Goal: Task Accomplishment & Management: Complete application form

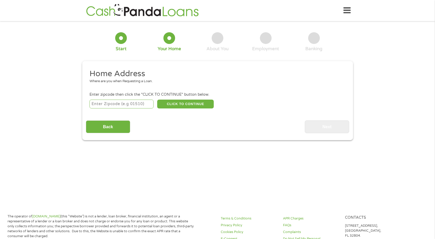
click at [101, 105] on input "number" at bounding box center [122, 103] width 64 height 9
type input "53704"
select select "[US_STATE]"
click at [182, 104] on button "CLICK TO CONTINUE" at bounding box center [185, 103] width 57 height 9
type input "53704"
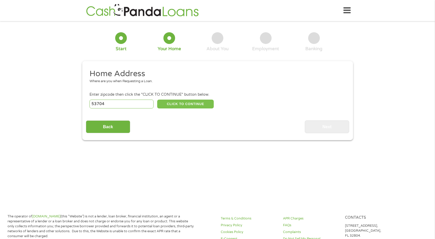
type input "[GEOGRAPHIC_DATA]"
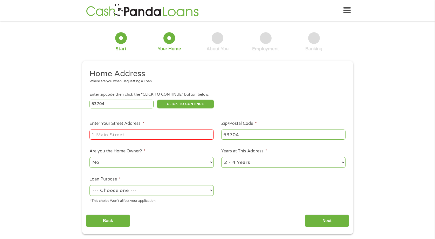
click at [147, 133] on input "Enter Your Street Address *" at bounding box center [152, 134] width 124 height 10
type input "[STREET_ADDRESS]"
click at [344, 162] on select "1 Year or less 1 - 2 Years 2 - 4 Years Over 4 Years" at bounding box center [283, 162] width 124 height 11
select select "60months"
click at [221, 157] on select "1 Year or less 1 - 2 Years 2 - 4 Years Over 4 Years" at bounding box center [283, 162] width 124 height 11
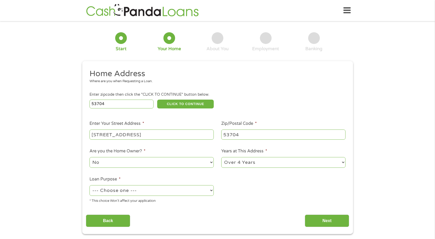
click at [210, 189] on select "--- Choose one --- Pay Bills Debt Consolidation Home Improvement Major Purchase…" at bounding box center [152, 190] width 124 height 11
select select "paybills"
click at [90, 185] on select "--- Choose one --- Pay Bills Debt Consolidation Home Improvement Major Purchase…" at bounding box center [152, 190] width 124 height 11
click at [322, 222] on input "Next" at bounding box center [327, 220] width 44 height 13
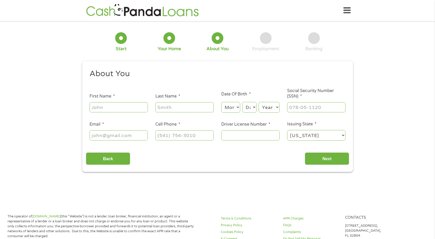
click at [117, 107] on input "First Name *" at bounding box center [119, 107] width 58 height 10
type input "Saudia"
type input "[PERSON_NAME]"
type input "[EMAIL_ADDRESS][DOMAIN_NAME]"
type input "[PHONE_NUMBER]"
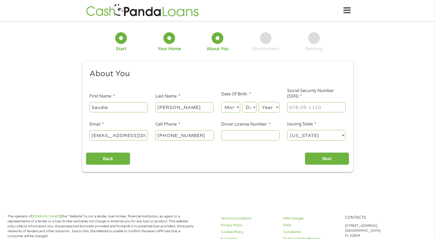
click at [240, 106] on select "Month 1 2 3 4 5 6 7 8 9 10 11 12" at bounding box center [230, 107] width 19 height 11
select select "9"
click at [221, 102] on select "Month 1 2 3 4 5 6 7 8 9 10 11 12" at bounding box center [230, 107] width 19 height 11
click at [250, 107] on select "Day 1 2 3 4 5 6 7 8 9 10 11 12 13 14 15 16 17 18 19 20 21 22 23 24 25 26 27 28 …" at bounding box center [249, 107] width 14 height 11
select select "13"
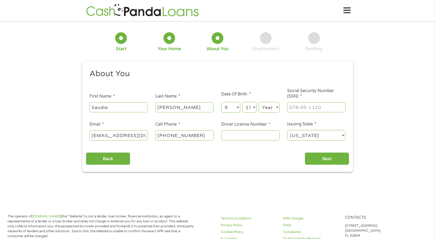
click at [242, 102] on select "Day 1 2 3 4 5 6 7 8 9 10 11 12 13 14 15 16 17 18 19 20 21 22 23 24 25 26 27 28 …" at bounding box center [249, 107] width 14 height 11
click at [277, 107] on select "Year [DATE] 2006 2005 2004 2003 2002 2001 2000 1999 1998 1997 1996 1995 1994 19…" at bounding box center [269, 107] width 21 height 11
select select "1979"
click at [259, 102] on select "Year [DATE] 2006 2005 2004 2003 2002 2001 2000 1999 1998 1997 1996 1995 1994 19…" at bounding box center [269, 107] width 21 height 11
click at [304, 109] on input "___-__-____" at bounding box center [316, 107] width 58 height 10
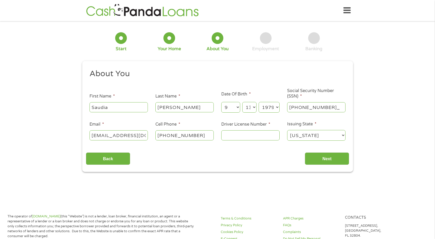
type input "330-68-7296"
click at [248, 134] on input "Driver License Number *" at bounding box center [250, 135] width 58 height 10
click at [239, 136] on input "Driver License Number *" at bounding box center [250, 135] width 58 height 10
type input "W4527987983306"
click at [289, 154] on div "Back Next" at bounding box center [217, 156] width 263 height 16
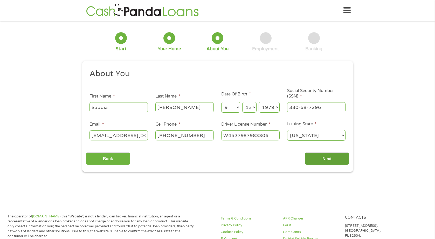
click at [319, 159] on input "Next" at bounding box center [327, 158] width 44 height 13
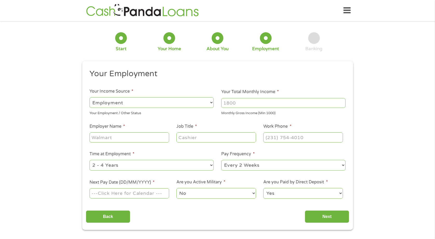
click at [240, 103] on input "Your Total Monthly Income *" at bounding box center [283, 103] width 124 height 10
type input "2200"
click at [137, 139] on input "Employer Name *" at bounding box center [129, 137] width 79 height 10
type input "Medical Transportation Management"
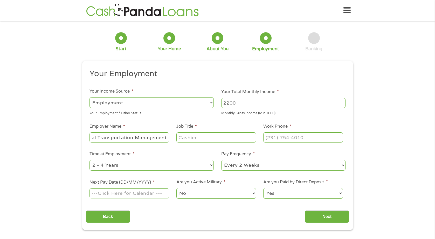
scroll to position [0, 0]
type input "Regional Care Coordinator"
type input "[PHONE_NUMBER]"
click at [212, 164] on select "--- Choose one --- 1 Year or less 1 - 2 Years 2 - 4 Years Over 4 Years" at bounding box center [152, 165] width 124 height 11
select select "60months"
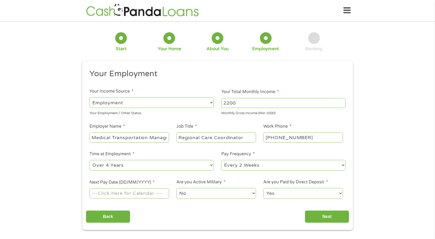
click at [90, 160] on select "--- Choose one --- 1 Year or less 1 - 2 Years 2 - 4 Years Over 4 Years" at bounding box center [152, 165] width 124 height 11
click at [143, 194] on input "Next Pay Date (DD/MM/YYYY) *" at bounding box center [129, 193] width 79 height 10
type input "[DATE]"
click at [325, 216] on input "Next" at bounding box center [327, 216] width 44 height 13
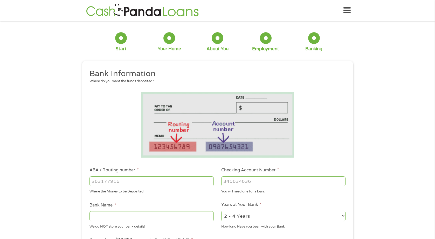
click at [124, 180] on input "ABA / Routing number *" at bounding box center [152, 181] width 124 height 10
type input "071922476"
type input "M B FINANCIAL BANK"
type input "071922476"
click at [238, 181] on input "Checking Account Number *" at bounding box center [283, 181] width 124 height 10
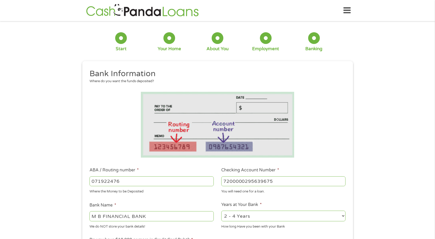
type input "7200000295639675"
drag, startPoint x: 169, startPoint y: 215, endPoint x: 54, endPoint y: 215, distance: 115.0
click at [54, 215] on div "1 Start 2 Your Home 3 About You 4 Employment 5 Banking 6 This field is hidden w…" at bounding box center [217, 189] width 435 height 329
type input "Fifth Third Bank"
click at [345, 215] on select "2 - 4 Years 6 - 12 Months 1 - 2 Years Over 4 Years" at bounding box center [283, 215] width 124 height 11
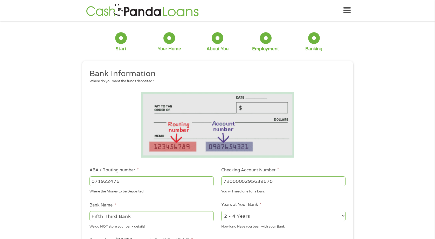
select select "60months"
click at [221, 210] on select "2 - 4 Years 6 - 12 Months 1 - 2 Years Over 4 Years" at bounding box center [283, 215] width 124 height 11
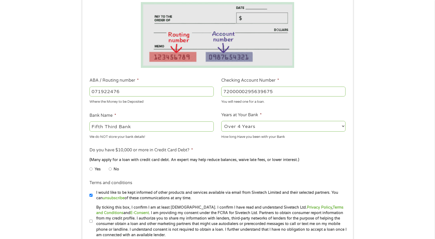
scroll to position [99, 0]
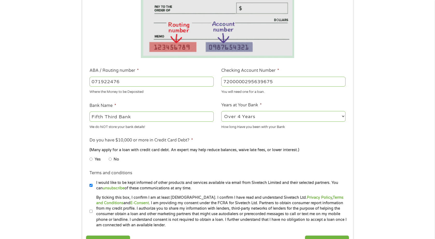
click at [110, 159] on input "No" at bounding box center [110, 159] width 3 height 8
radio input "true"
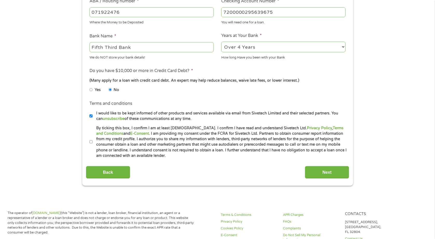
scroll to position [170, 0]
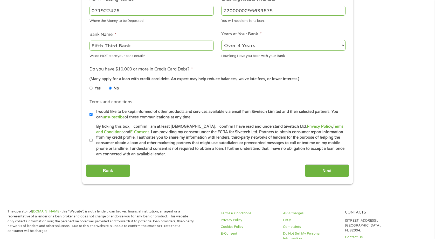
click at [91, 114] on input "I would like to be kept informed of other products and services available via e…" at bounding box center [91, 114] width 3 height 8
checkbox input "false"
click at [91, 140] on input "By ticking this box, I confirm I am at least [DEMOGRAPHIC_DATA]. I confirm I ha…" at bounding box center [91, 140] width 3 height 8
checkbox input "true"
click at [326, 171] on input "Next" at bounding box center [327, 170] width 44 height 13
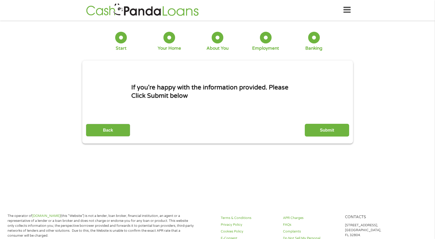
scroll to position [0, 0]
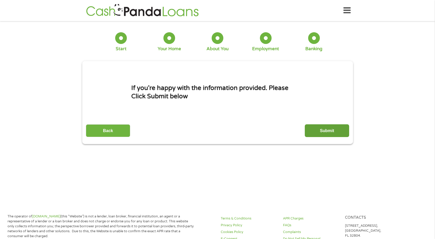
click at [327, 126] on input "Submit" at bounding box center [327, 130] width 44 height 13
